Goal: Task Accomplishment & Management: Manage account settings

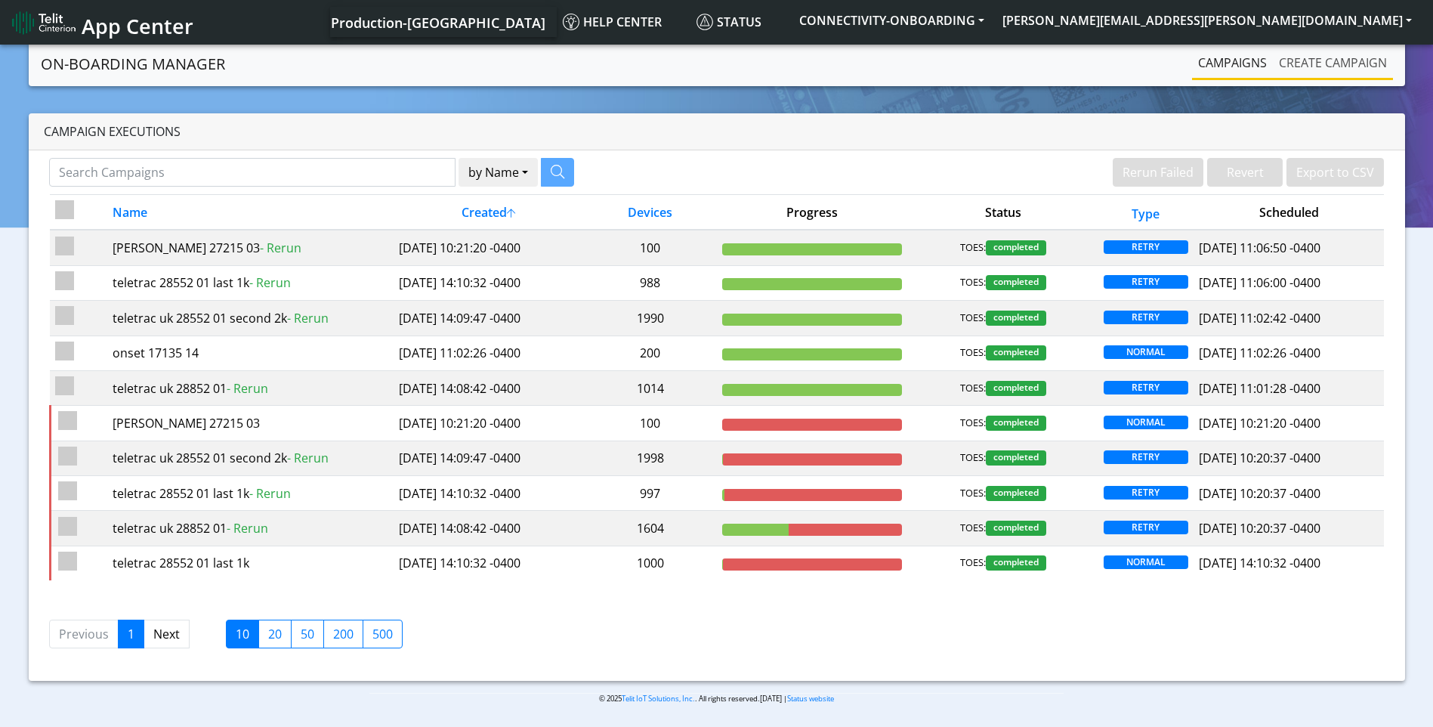
click at [1342, 71] on link "Create campaign" at bounding box center [1333, 63] width 120 height 30
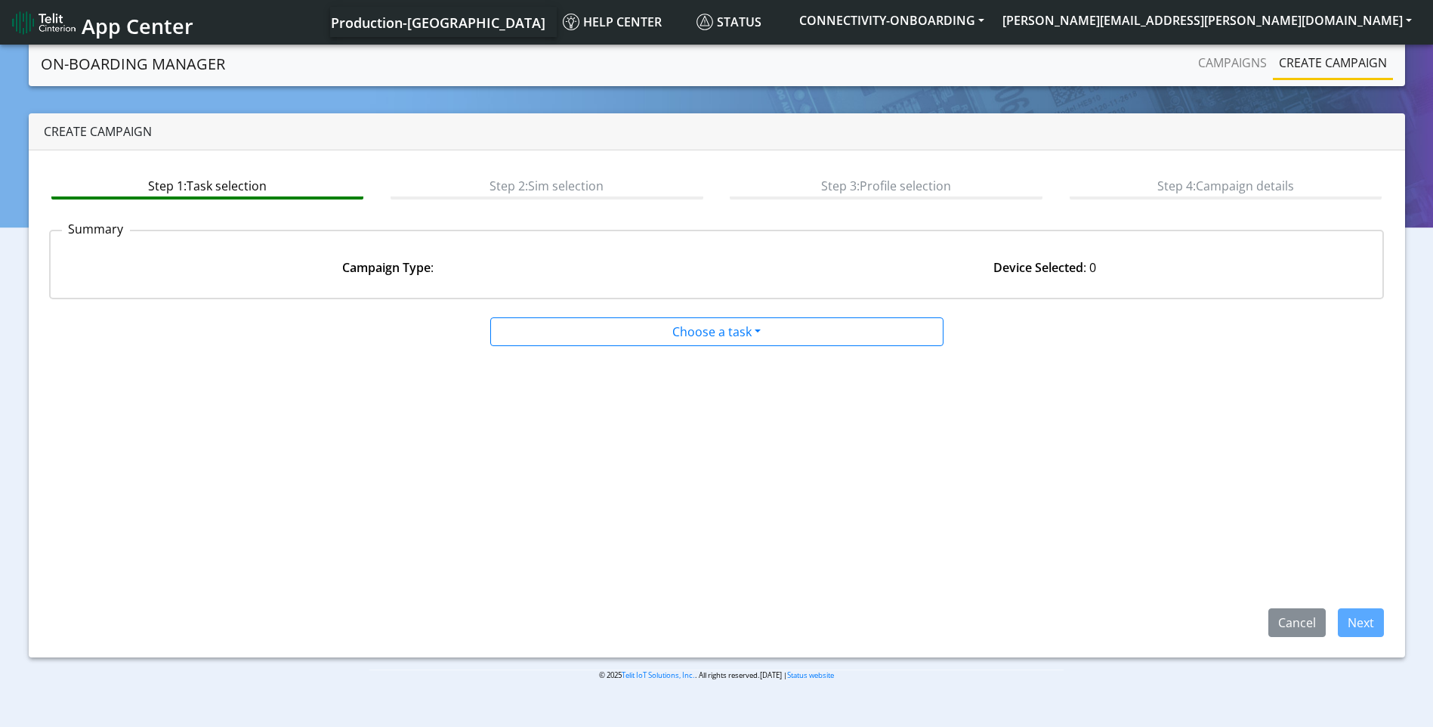
click at [1332, 57] on link "Create campaign" at bounding box center [1333, 63] width 120 height 30
click at [1237, 63] on link "Campaigns" at bounding box center [1232, 63] width 81 height 30
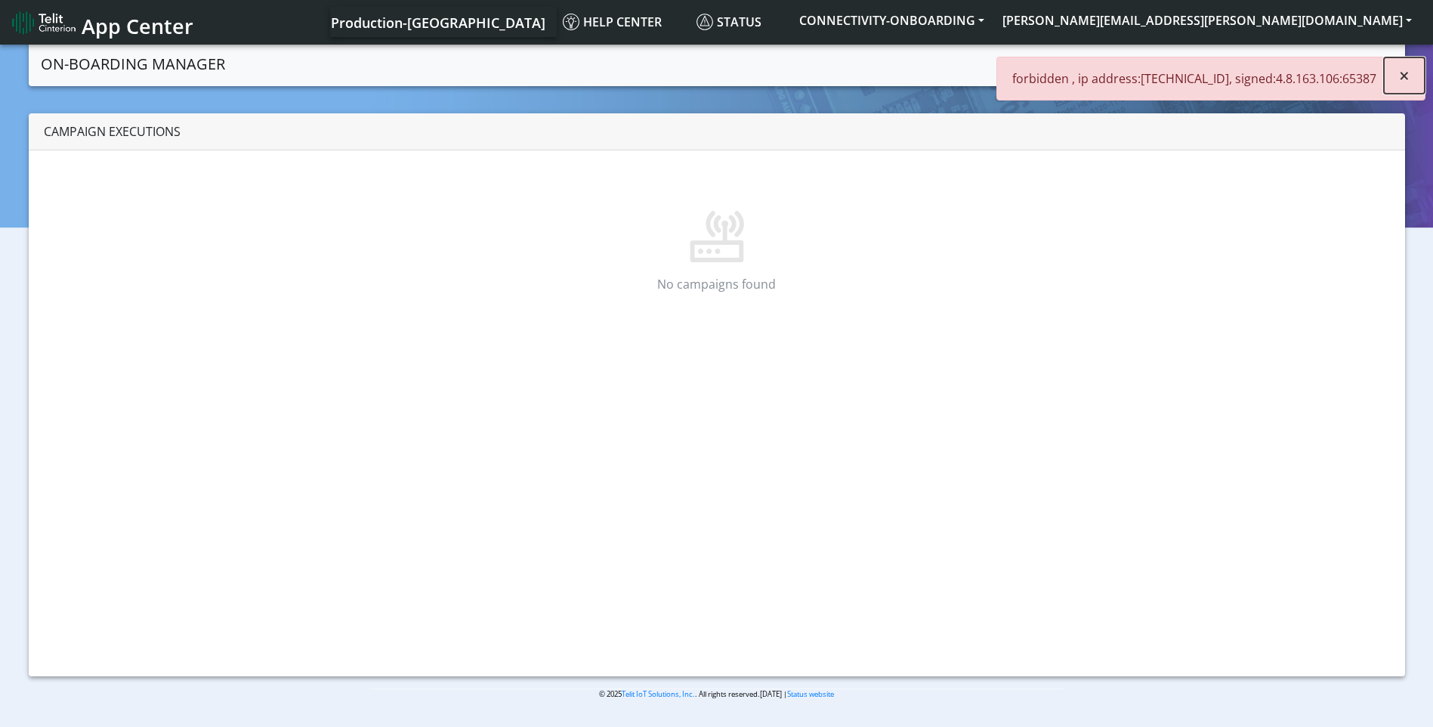
drag, startPoint x: 1408, startPoint y: 79, endPoint x: 1404, endPoint y: 57, distance: 21.5
click at [1408, 77] on span "×" at bounding box center [1404, 75] width 11 height 25
click at [1321, 11] on button "[PERSON_NAME][EMAIL_ADDRESS][PERSON_NAME][DOMAIN_NAME]" at bounding box center [1206, 20] width 427 height 27
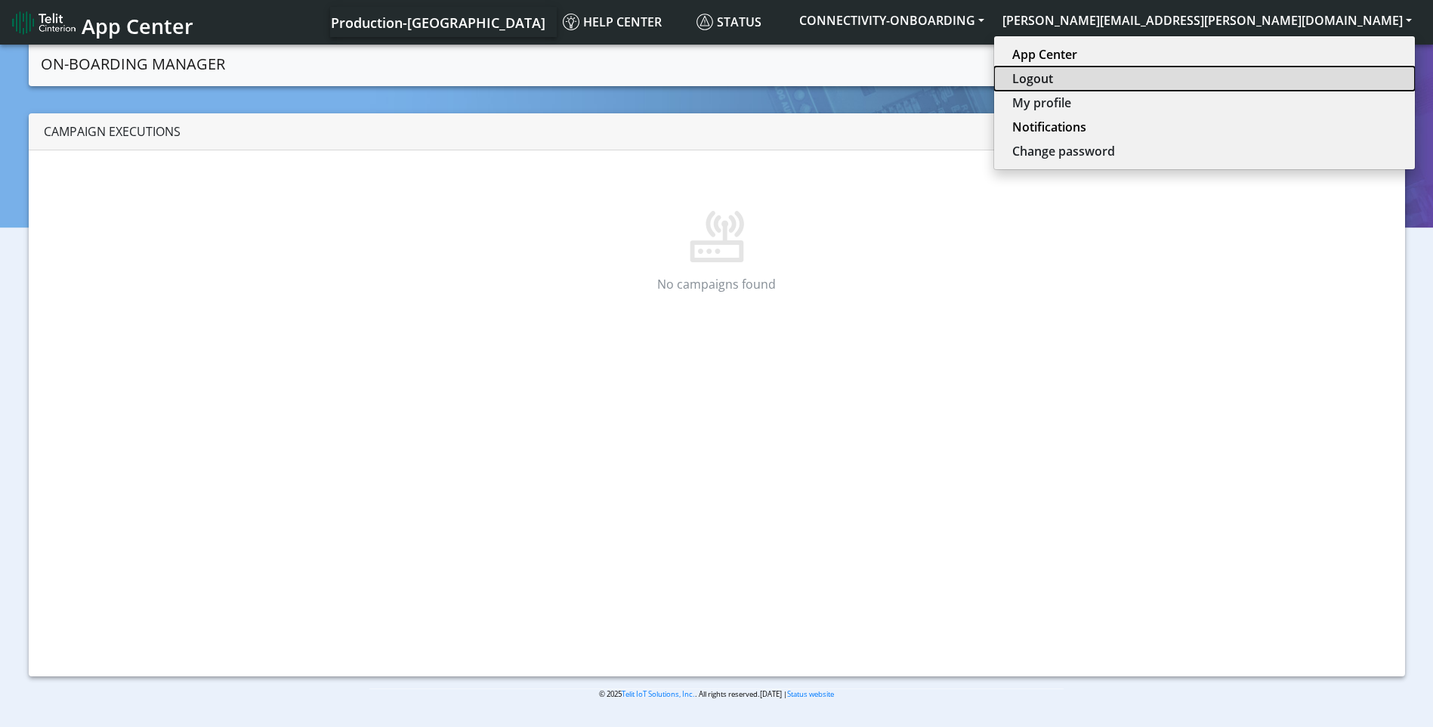
click at [1319, 70] on button "Logout" at bounding box center [1204, 78] width 421 height 24
